Goal: Information Seeking & Learning: Learn about a topic

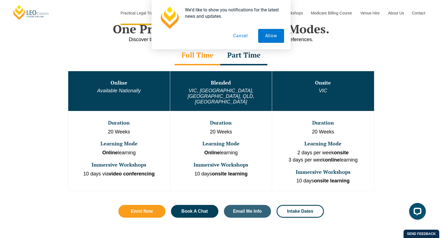
scroll to position [279, 0]
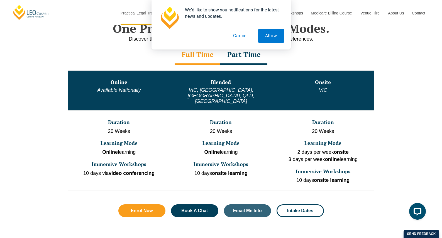
click at [123, 171] on strong "video conferencing" at bounding box center [132, 174] width 46 height 6
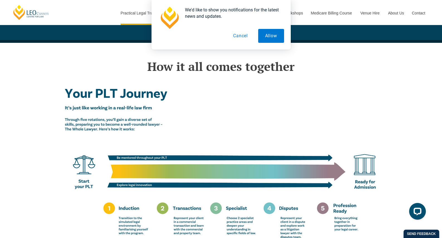
scroll to position [919, 0]
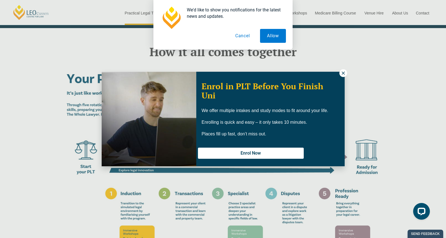
click at [333, 73] on div "Enrol in PLT Before You Finish Uni We offer multiple intakes and study modes to…" at bounding box center [270, 119] width 148 height 93
click at [340, 72] on button at bounding box center [344, 73] width 8 height 8
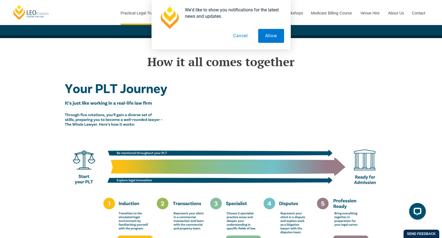
scroll to position [892, 0]
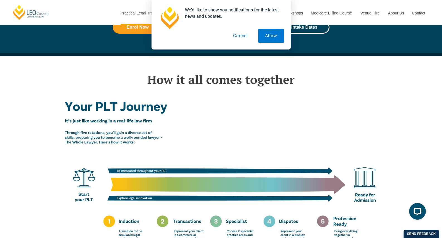
click at [309, 42] on div "We'd like to show you notifications for the latest news and updates. Allow Canc…" at bounding box center [221, 25] width 442 height 50
click at [243, 39] on button "Cancel" at bounding box center [240, 36] width 29 height 14
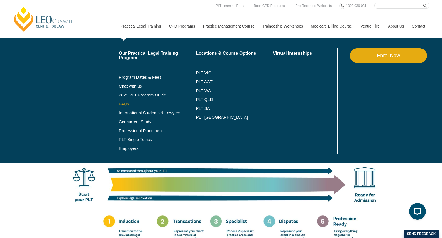
click at [123, 104] on link "FAQs" at bounding box center [157, 104] width 77 height 4
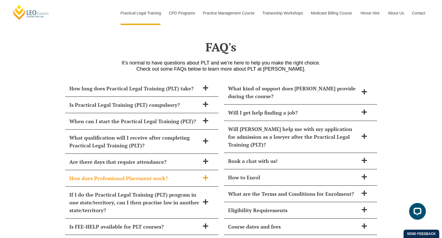
scroll to position [2248, 0]
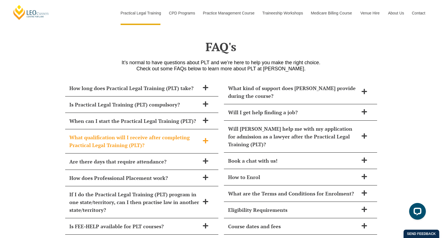
click at [206, 138] on icon at bounding box center [206, 141] width 6 height 6
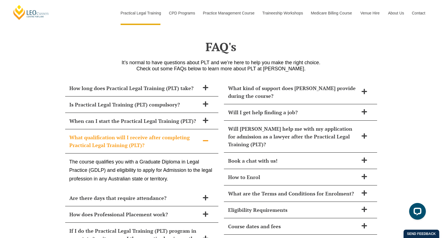
click at [205, 138] on icon at bounding box center [206, 141] width 6 height 6
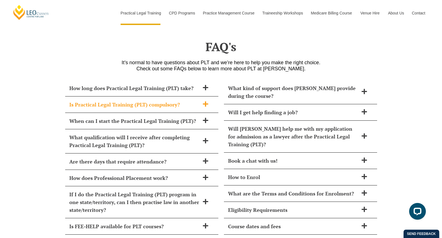
click at [142, 97] on div "Is Practical Legal Training (PLT) compulsory?" at bounding box center [141, 105] width 153 height 16
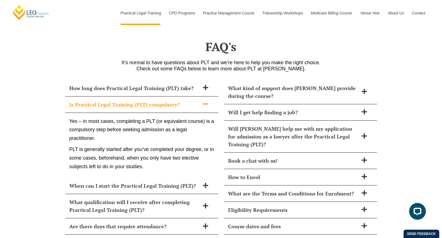
click at [142, 97] on div "Is Practical Legal Training (PLT) compulsory?" at bounding box center [141, 105] width 153 height 16
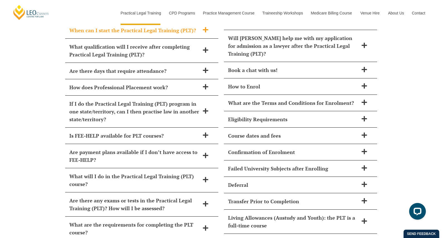
scroll to position [2359, 0]
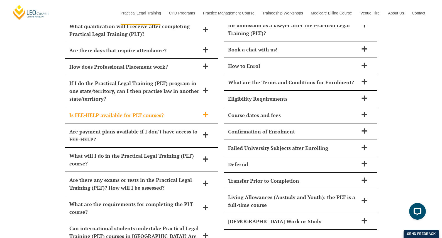
click at [159, 111] on h2 "Is FEE-HELP available for PLT courses?" at bounding box center [134, 115] width 130 height 8
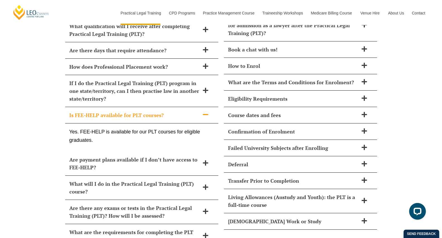
click at [159, 111] on h2 "Is FEE-HELP available for PLT courses?" at bounding box center [134, 115] width 130 height 8
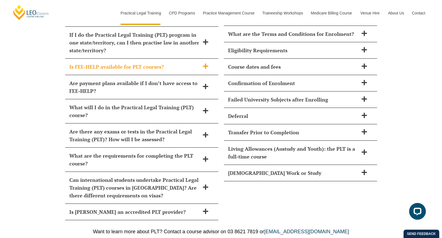
scroll to position [2415, 0]
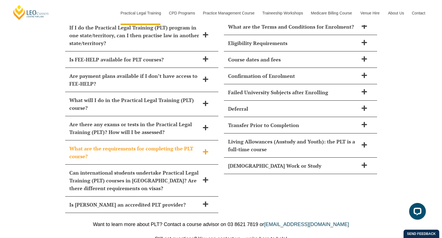
click at [169, 145] on h2 "What are the requirements for completing the PLT course?" at bounding box center [134, 153] width 130 height 16
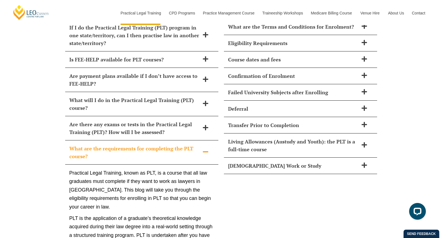
click at [202, 149] on span at bounding box center [206, 152] width 12 height 7
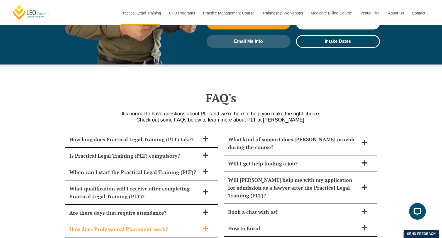
scroll to position [2192, 0]
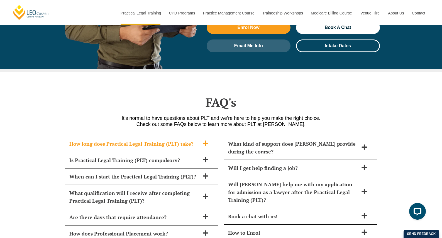
click at [159, 140] on h2 "How long does Practical Legal Training (PLT) take?" at bounding box center [134, 144] width 130 height 8
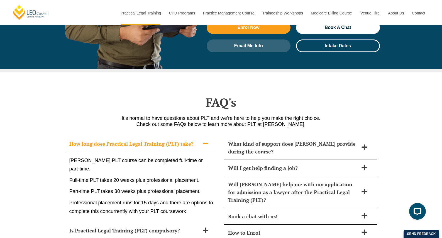
click at [159, 140] on h2 "How long does Practical Legal Training (PLT) take?" at bounding box center [134, 144] width 130 height 8
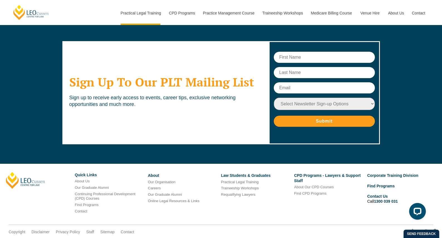
scroll to position [2685, 0]
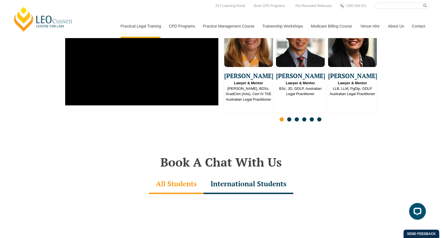
scroll to position [1244, 0]
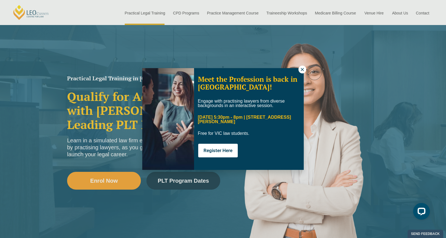
click at [300, 66] on button at bounding box center [303, 70] width 8 height 8
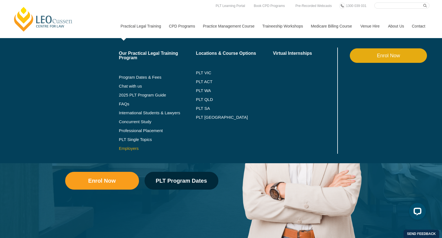
click at [128, 148] on link "Employers" at bounding box center [157, 149] width 77 height 4
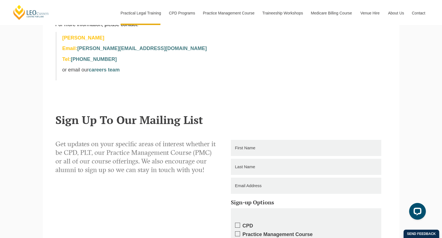
scroll to position [362, 0]
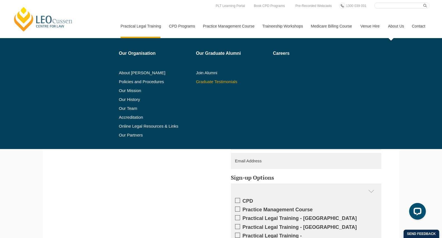
click at [200, 83] on link "Graduate Testimonials" at bounding box center [232, 82] width 73 height 4
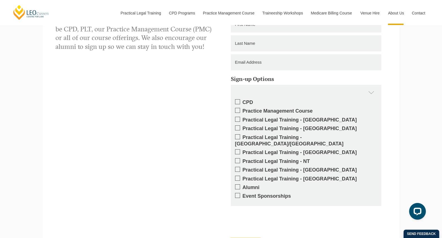
scroll to position [1337, 0]
